Goal: Find specific page/section: Find specific page/section

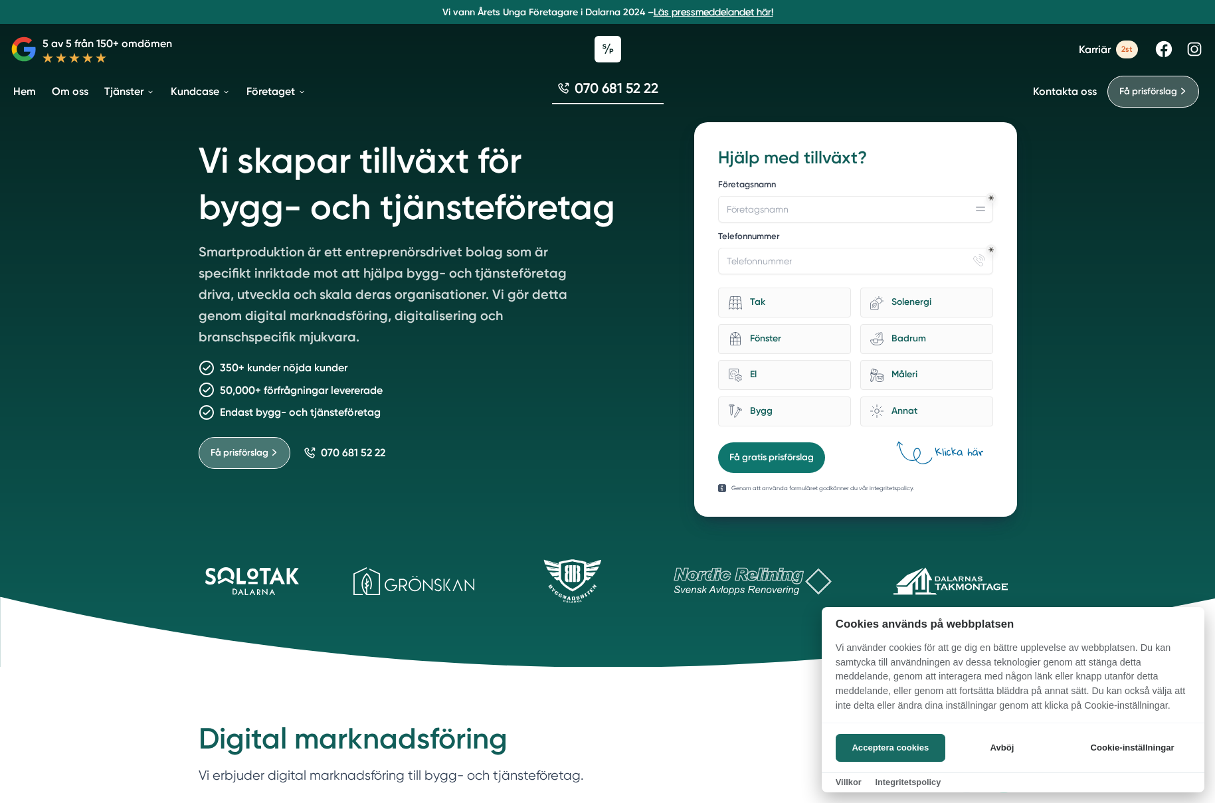
click at [226, 582] on div at bounding box center [607, 401] width 1215 height 803
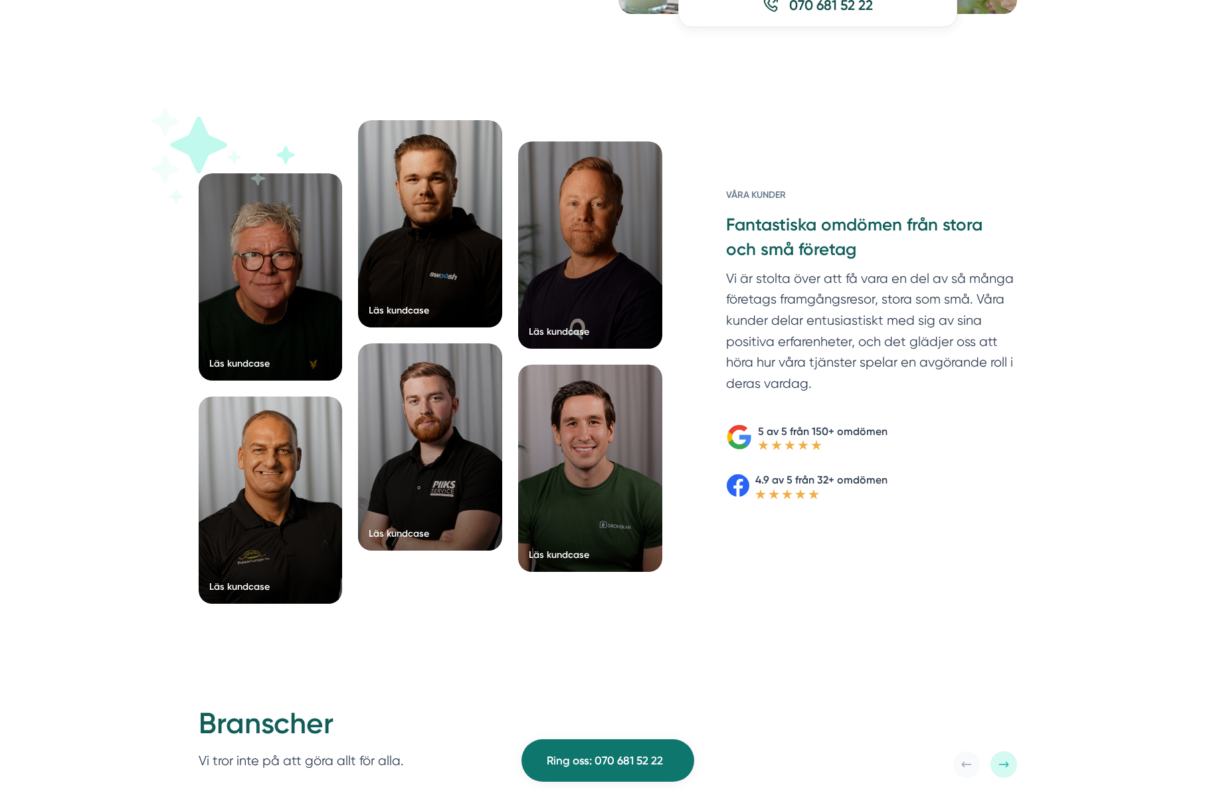
scroll to position [1985, 0]
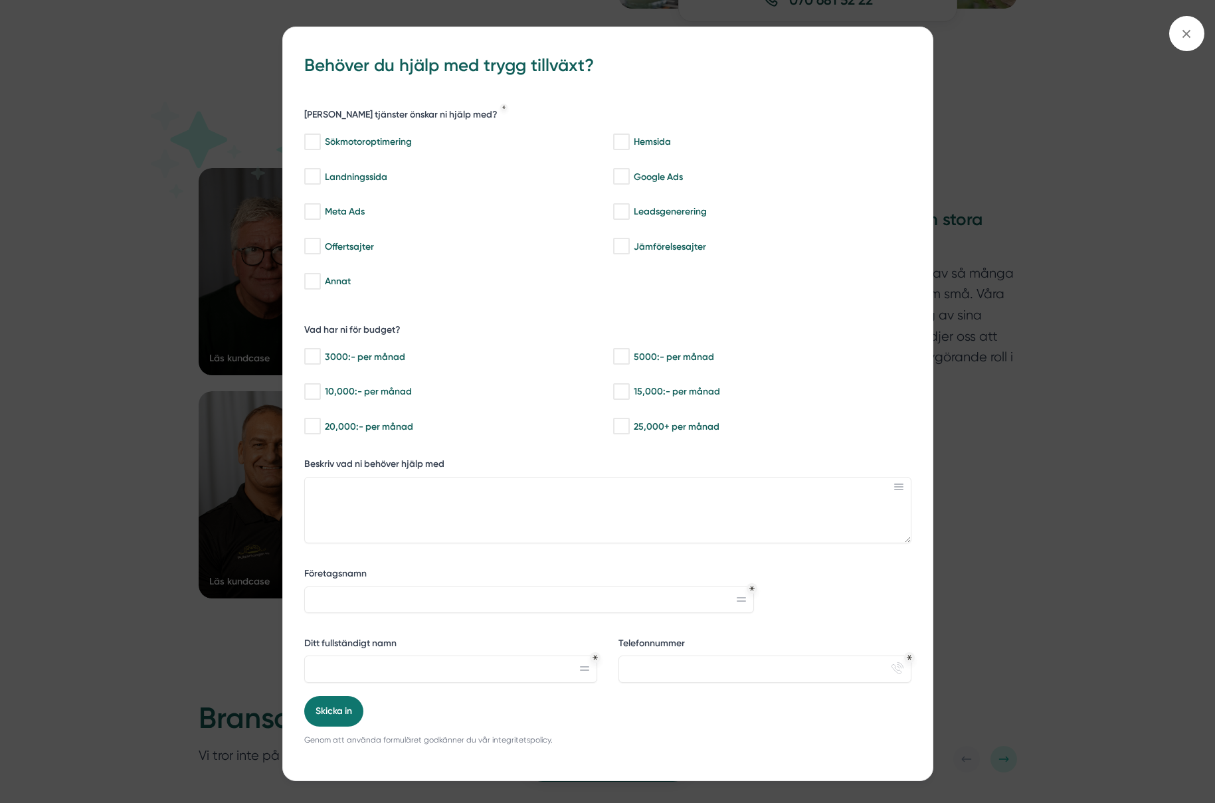
click at [183, 116] on div "bbc9b822-b2c6-488a-ab3e-9a2d59e49c7c Behöver du hjälp med trygg tillväxt? [PERS…" at bounding box center [607, 401] width 1215 height 803
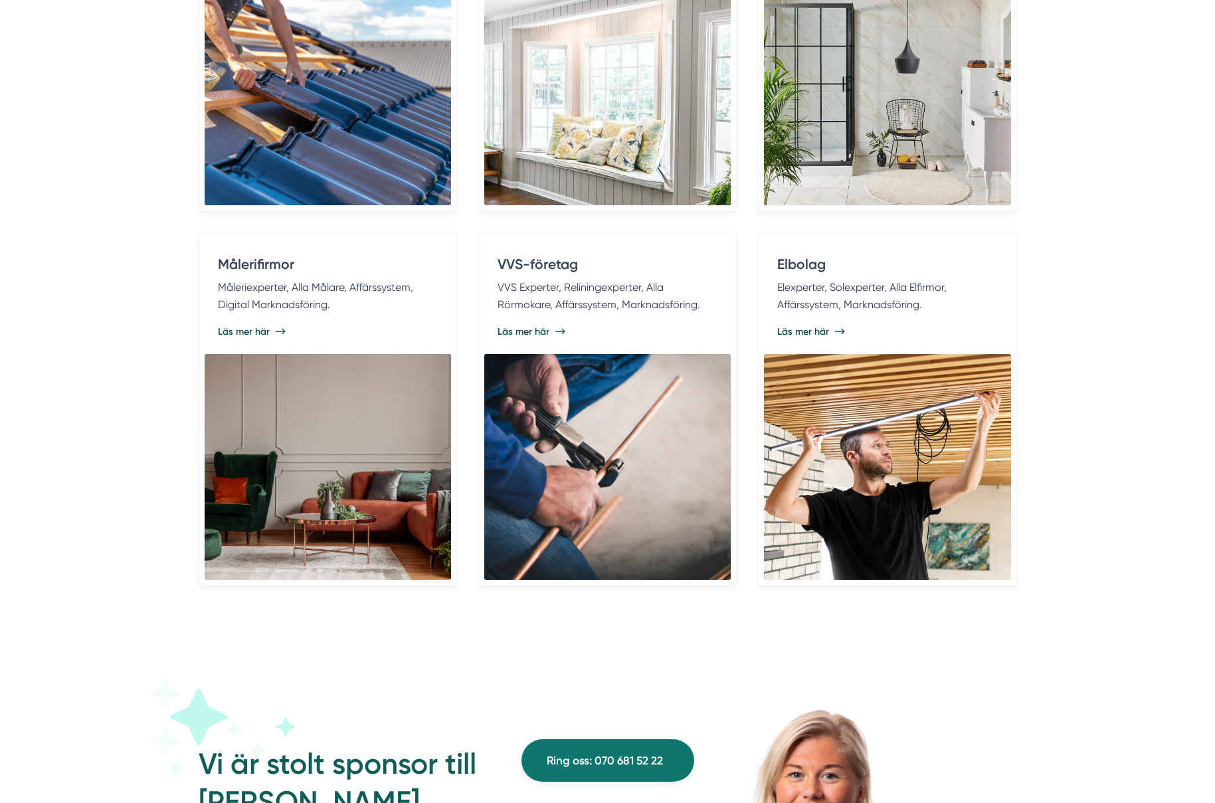
scroll to position [2932, 0]
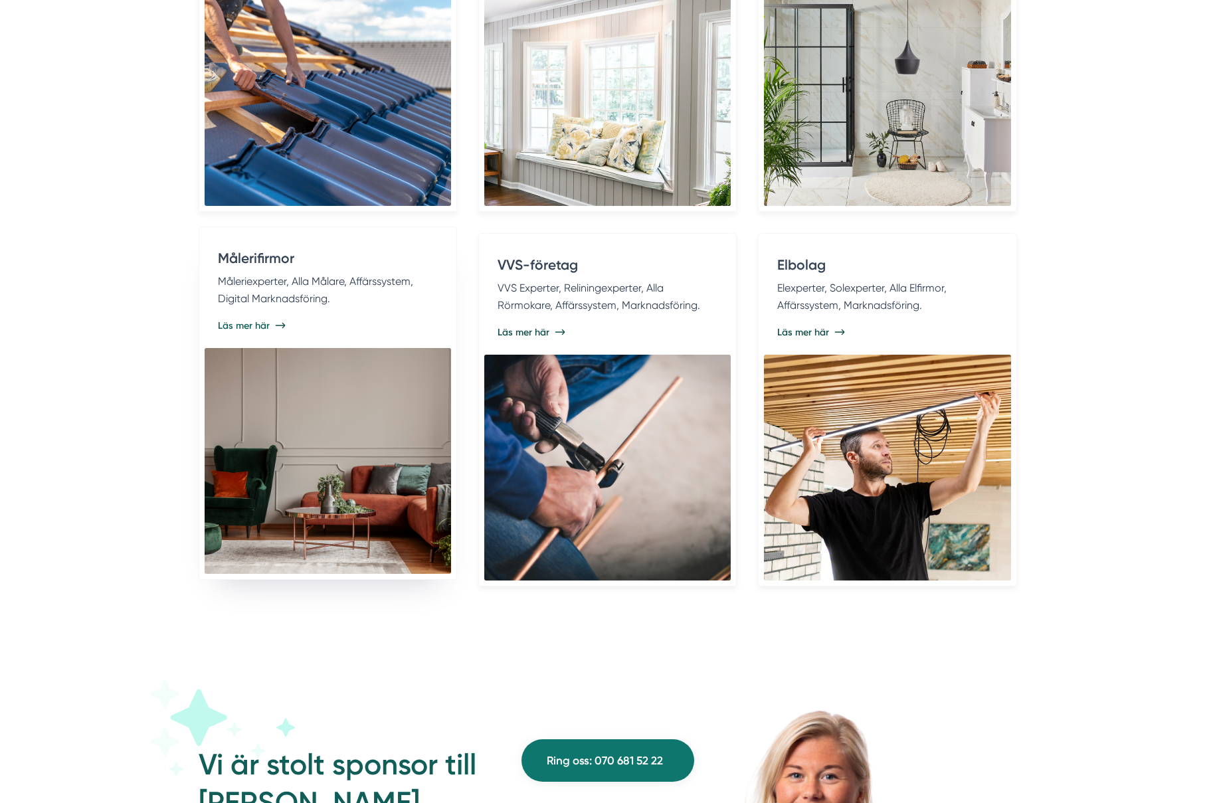
click at [245, 236] on div "Målerifirmor Måleriexperter, Alla Målare, Affärssystem, Digital Marknadsföring.…" at bounding box center [328, 291] width 246 height 116
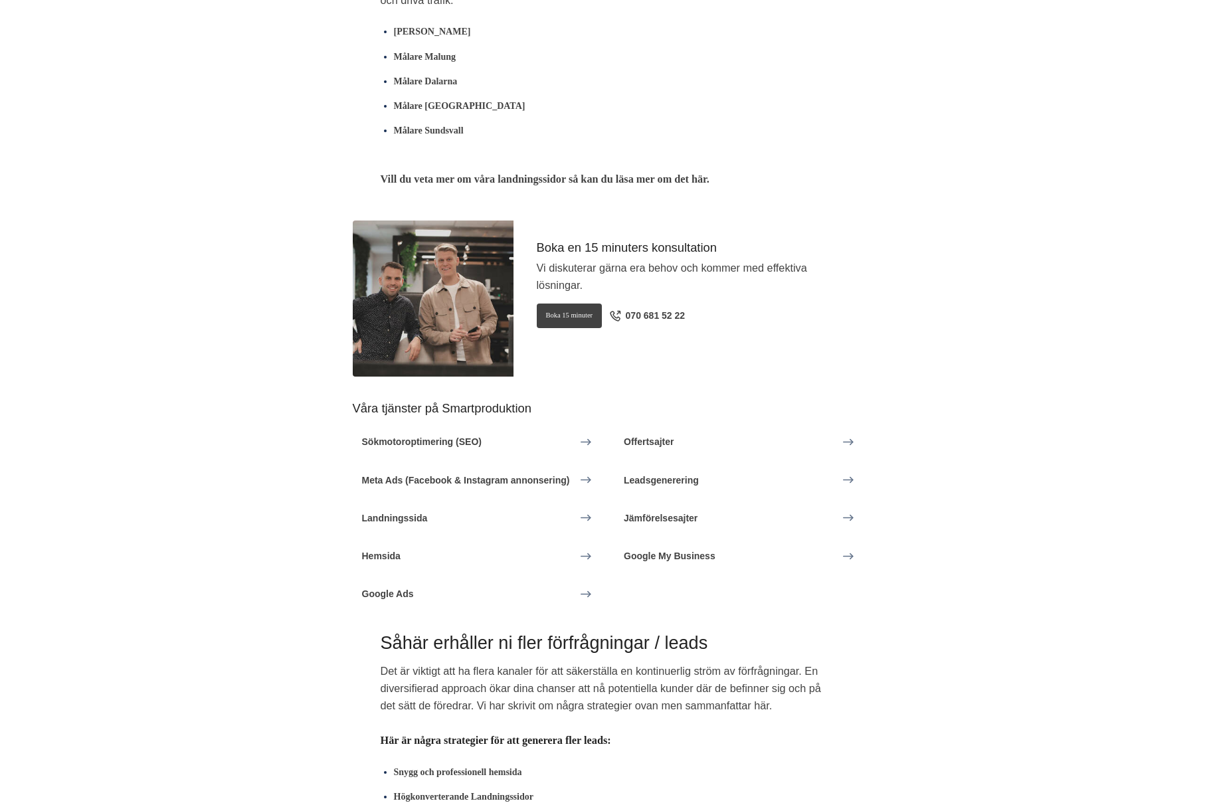
scroll to position [2608, 0]
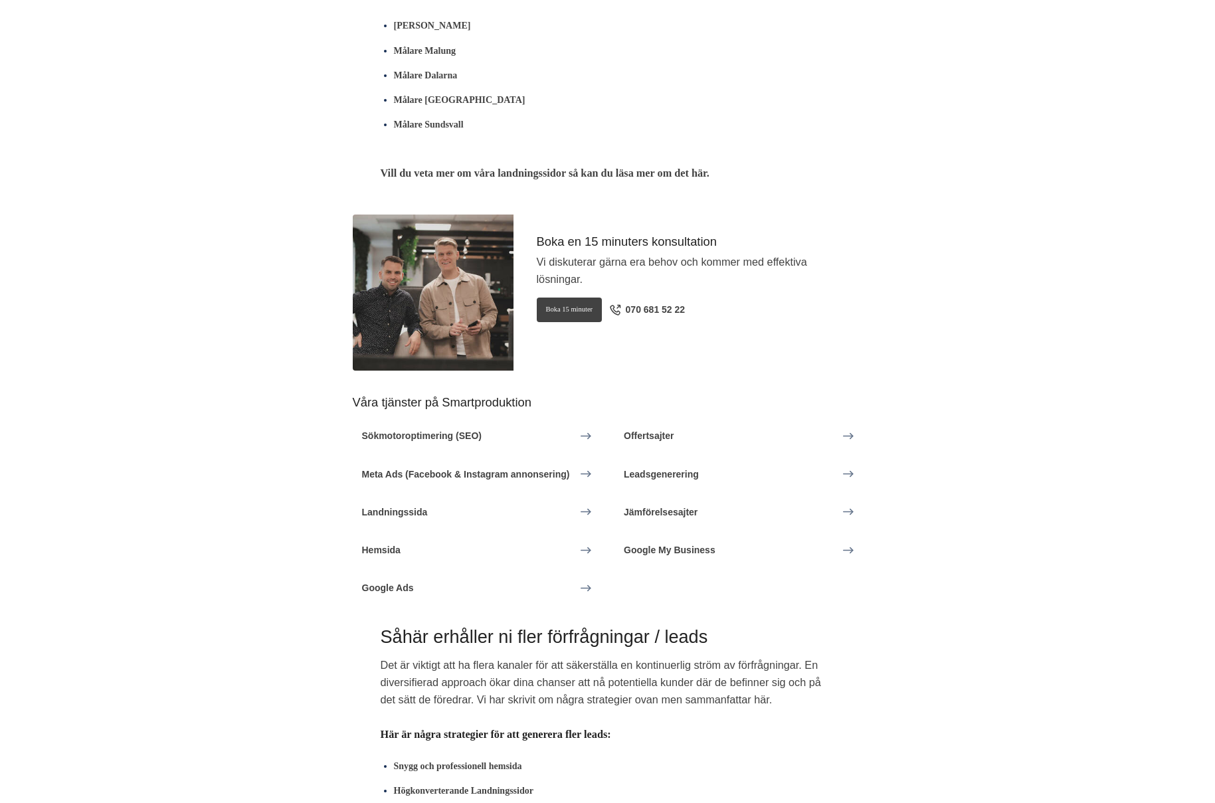
click at [419, 31] on strong "Målare Mora" at bounding box center [432, 26] width 77 height 10
